Goal: Task Accomplishment & Management: Manage account settings

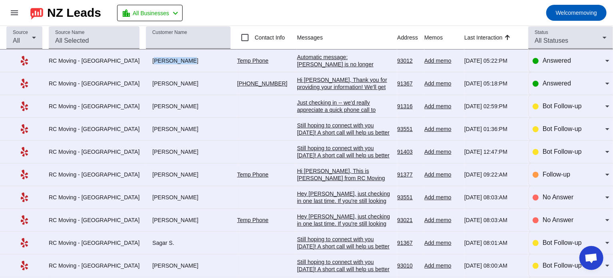
drag, startPoint x: 134, startPoint y: 60, endPoint x: 164, endPoint y: 64, distance: 30.2
click at [164, 64] on td "[PERSON_NAME]" at bounding box center [191, 61] width 91 height 23
copy div "[PERSON_NAME]"
click at [543, 61] on span "Answered" at bounding box center [557, 60] width 28 height 7
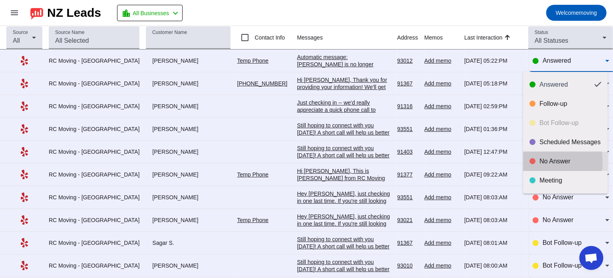
click at [532, 162] on div at bounding box center [533, 161] width 6 height 6
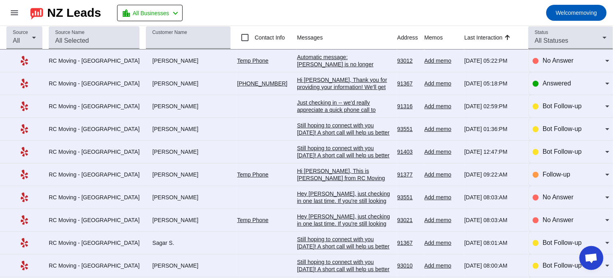
click at [308, 55] on div "Automatic message: [PERSON_NAME] is no longer pursuing this job." at bounding box center [344, 65] width 94 height 22
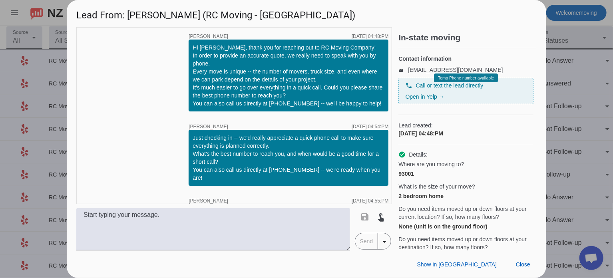
scroll to position [267, 0]
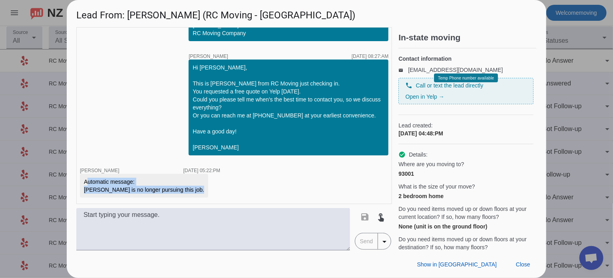
drag, startPoint x: 82, startPoint y: 178, endPoint x: 194, endPoint y: 192, distance: 112.8
click at [194, 192] on div "Automatic message: [PERSON_NAME] is no longer pursuing this job." at bounding box center [150, 186] width 140 height 24
copy div "Automatic message: [PERSON_NAME] is no longer pursuing this job."
click at [568, 77] on div at bounding box center [306, 139] width 613 height 278
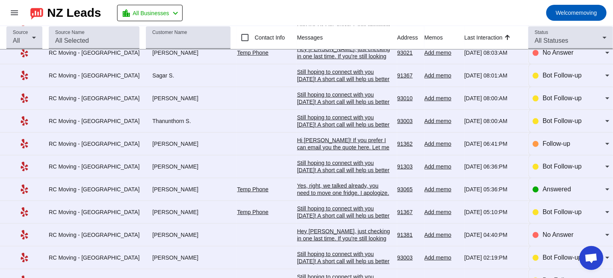
scroll to position [0, 0]
